Goal: Find specific page/section

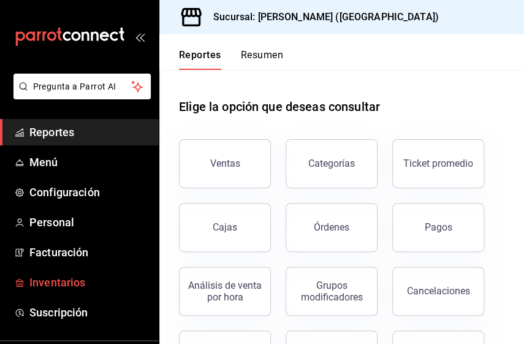
click at [59, 280] on span "Inventarios" at bounding box center [88, 282] width 119 height 17
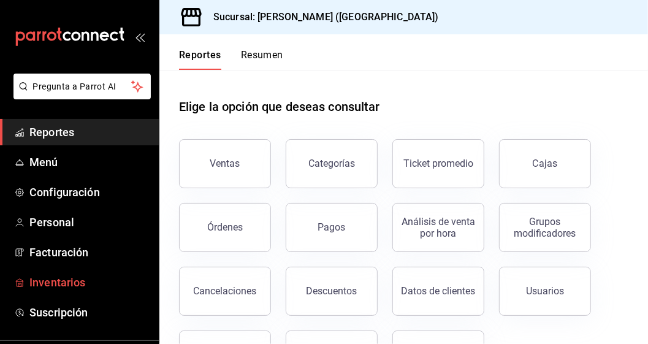
click at [41, 285] on span "Inventarios" at bounding box center [88, 282] width 119 height 17
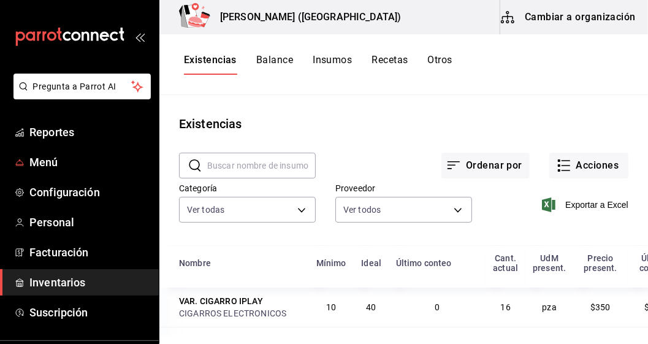
click at [259, 166] on input "text" at bounding box center [261, 165] width 108 height 25
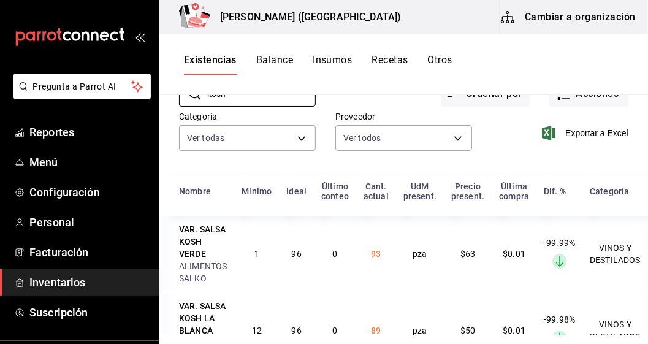
scroll to position [144, 0]
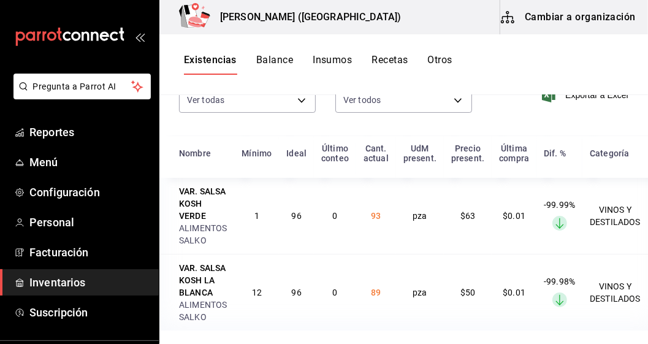
type input "kosh"
click at [523, 70] on div "Existencias Balance Insumos Recetas Otros" at bounding box center [403, 64] width 488 height 21
